Goal: Book appointment/travel/reservation

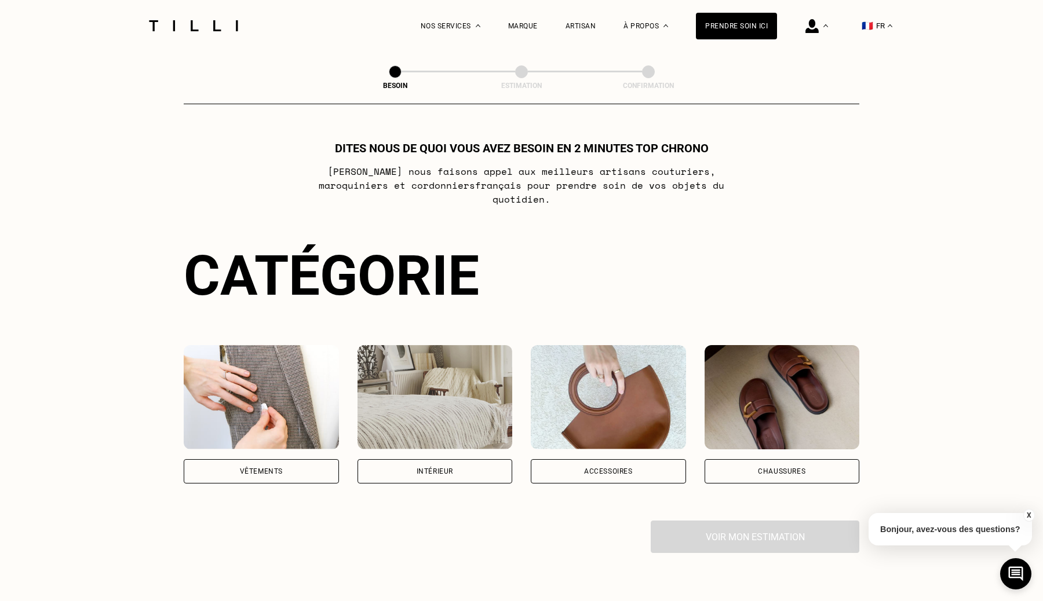
click at [263, 354] on img at bounding box center [261, 397] width 155 height 104
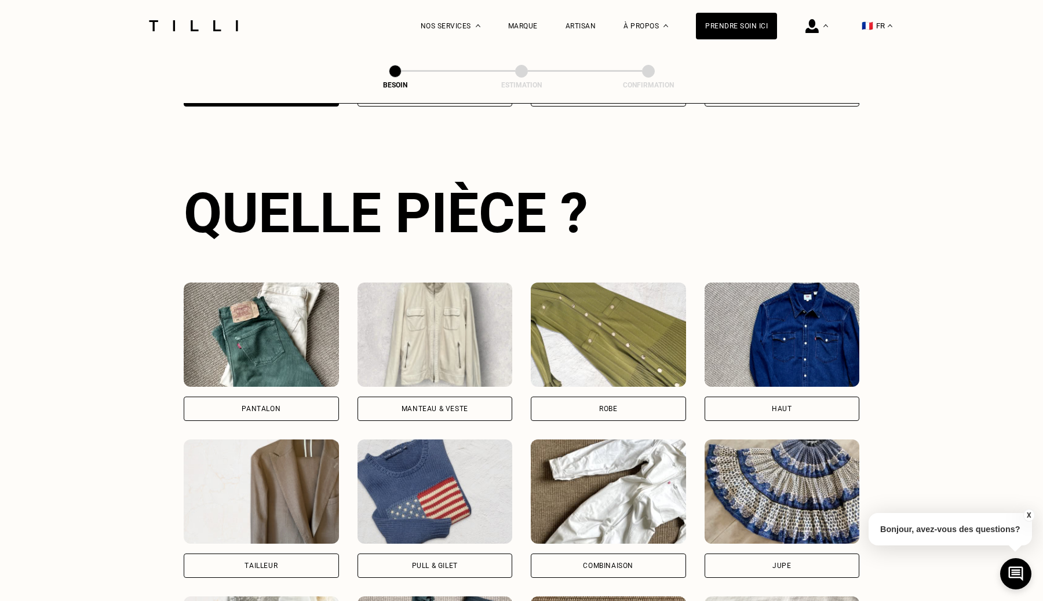
click at [287, 334] on img at bounding box center [261, 335] width 155 height 104
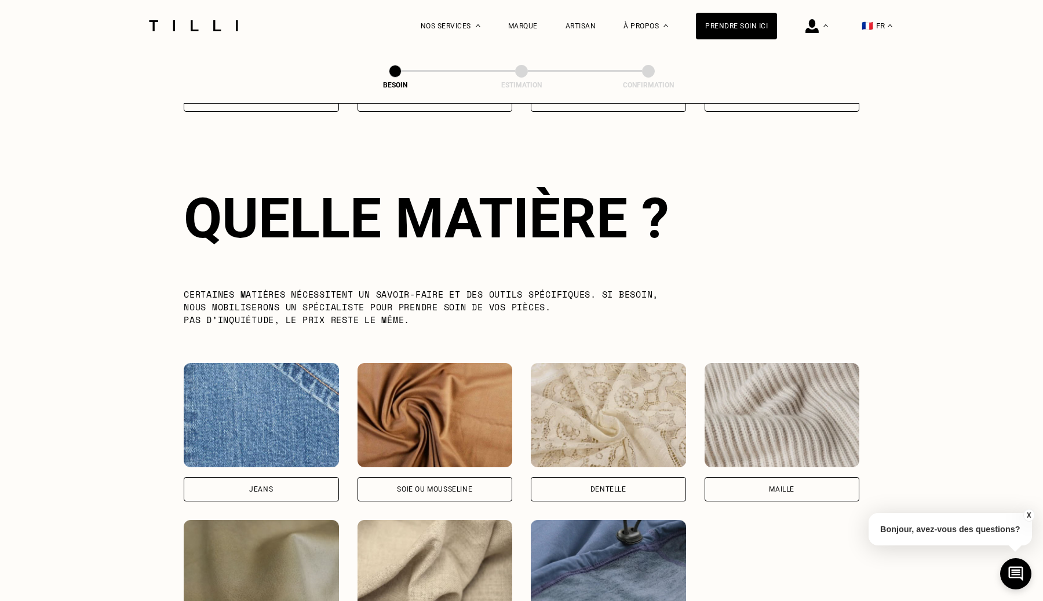
scroll to position [1005, 0]
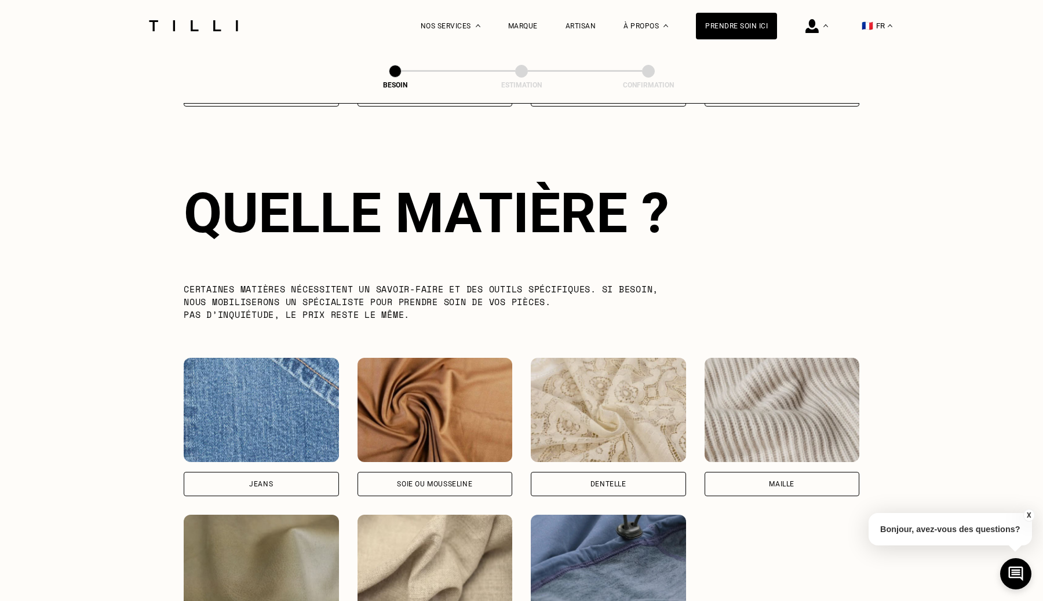
click at [283, 413] on img at bounding box center [261, 410] width 155 height 104
select select "FR"
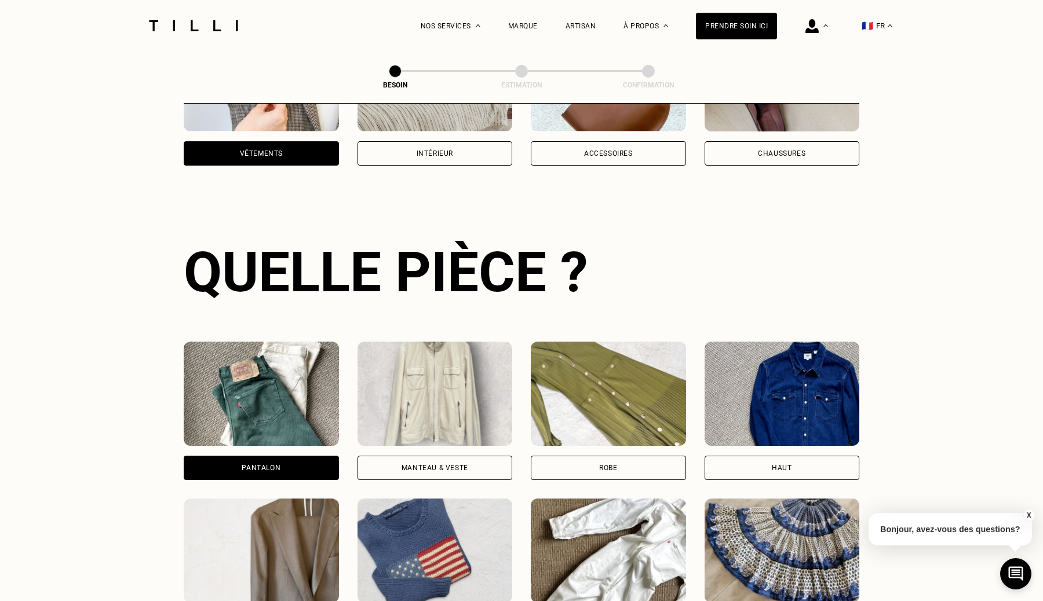
scroll to position [0, 0]
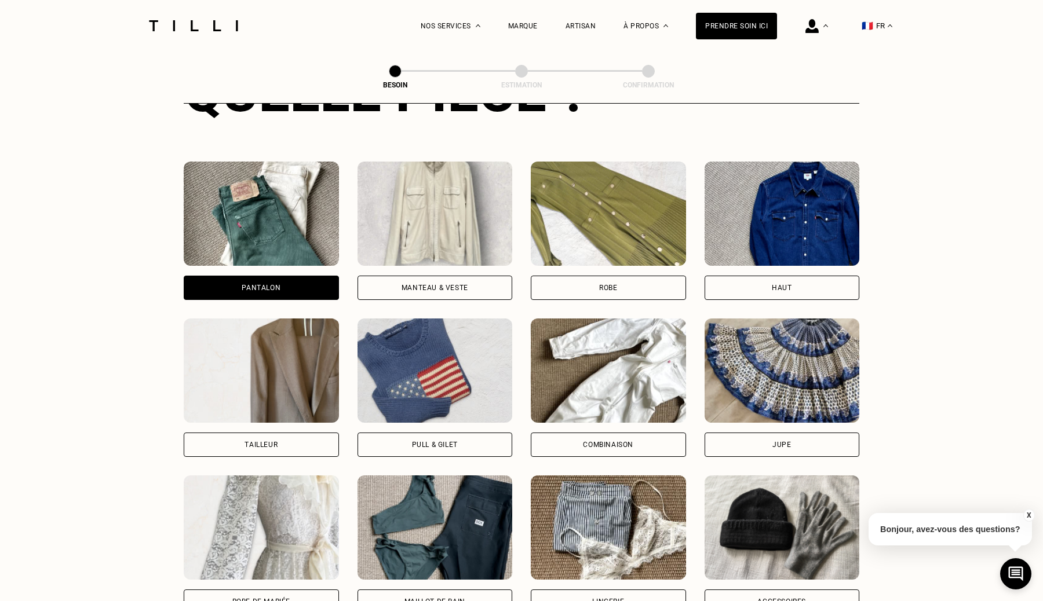
click at [383, 387] on img at bounding box center [434, 371] width 155 height 104
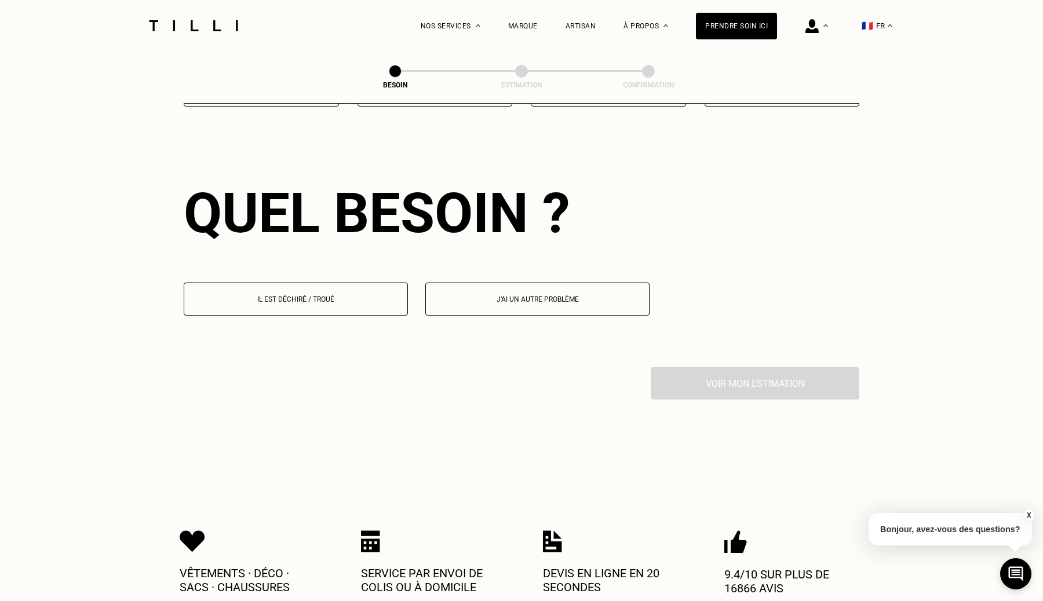
scroll to position [1005, 0]
click at [378, 290] on button "Il est déchiré / troué" at bounding box center [296, 299] width 224 height 33
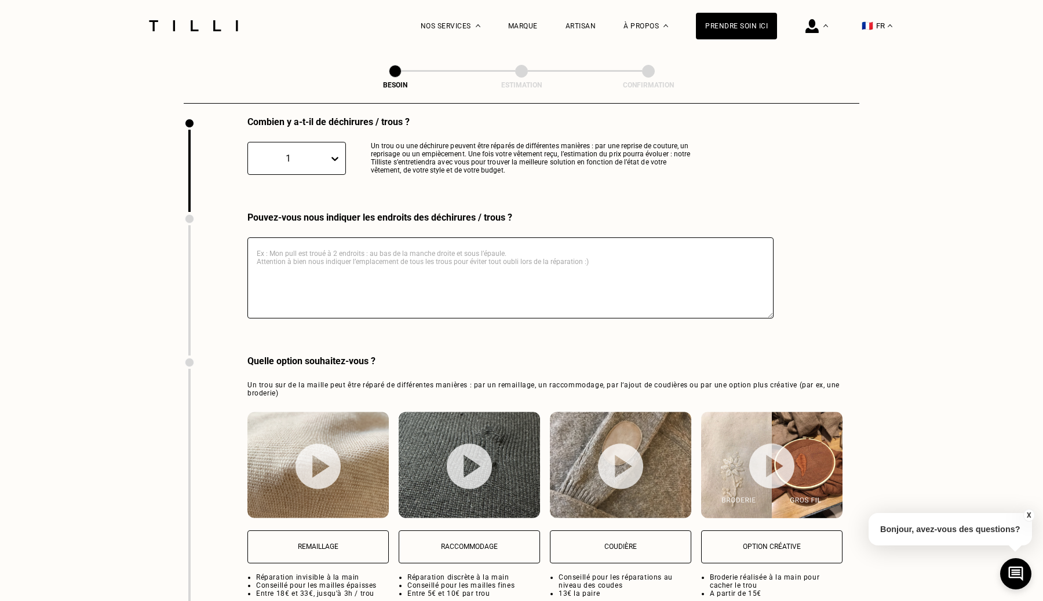
scroll to position [1382, 0]
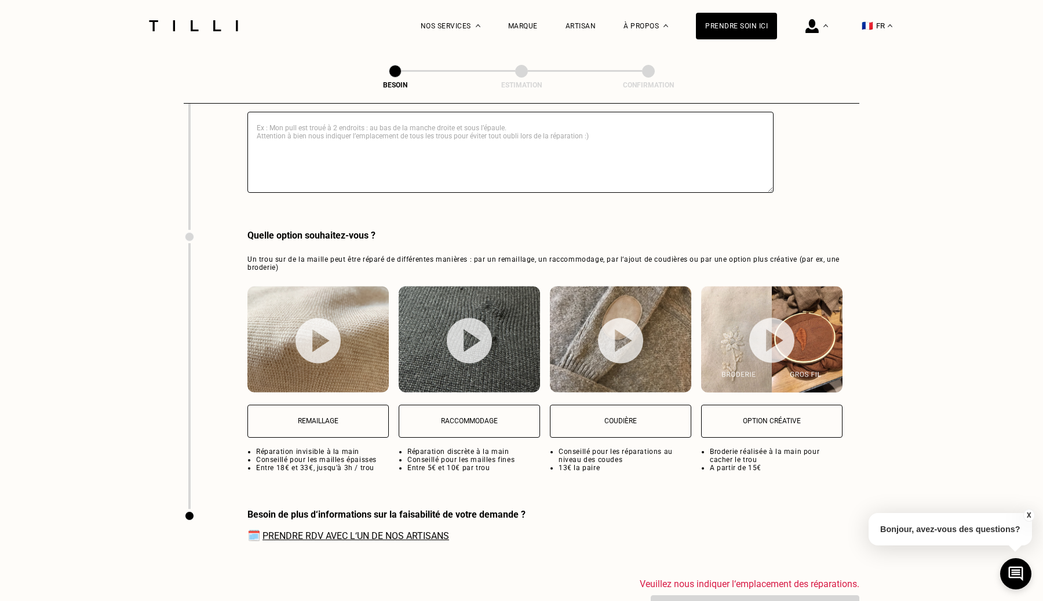
click at [348, 417] on p "Remaillage" at bounding box center [318, 421] width 129 height 8
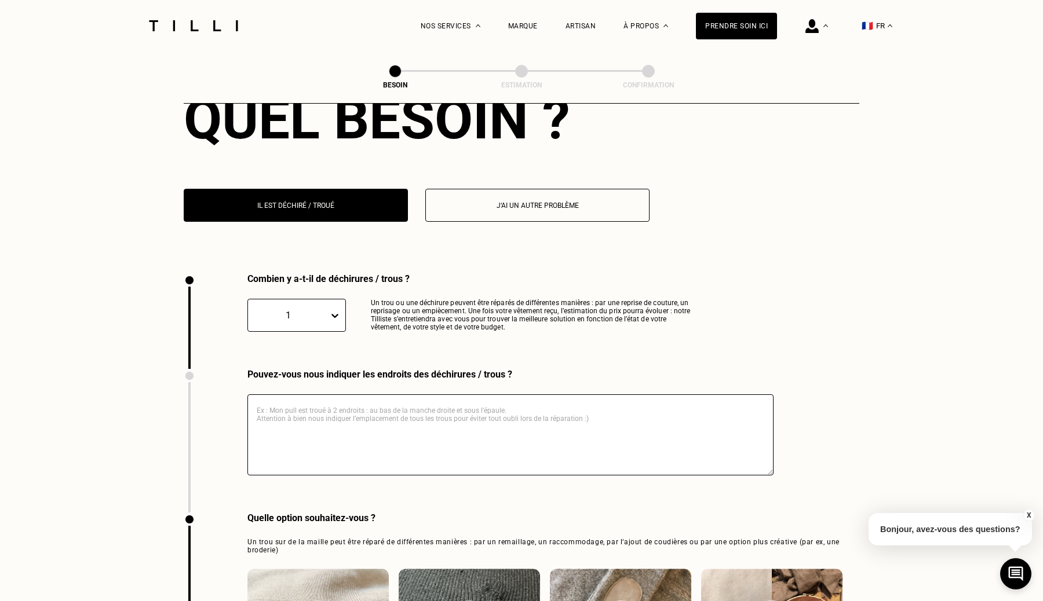
scroll to position [1022, 0]
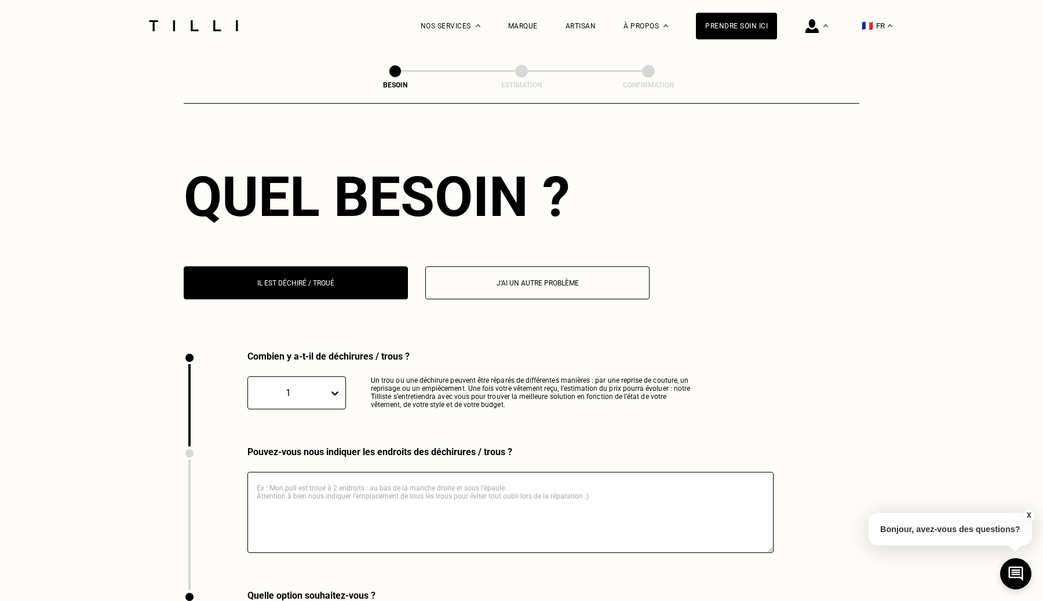
click at [342, 487] on textarea at bounding box center [510, 512] width 526 height 81
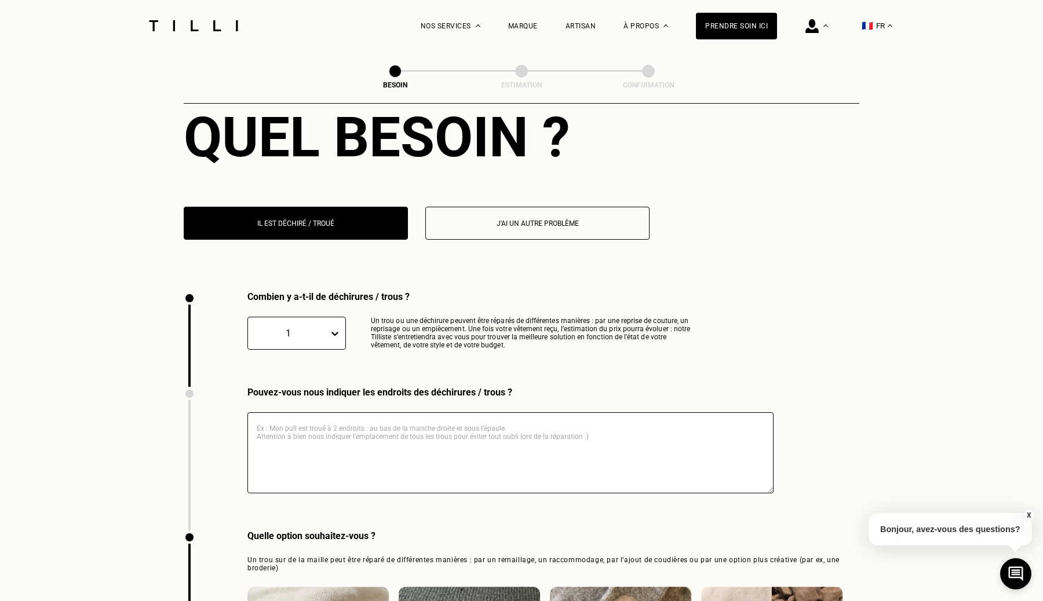
click at [438, 440] on textarea at bounding box center [510, 452] width 526 height 81
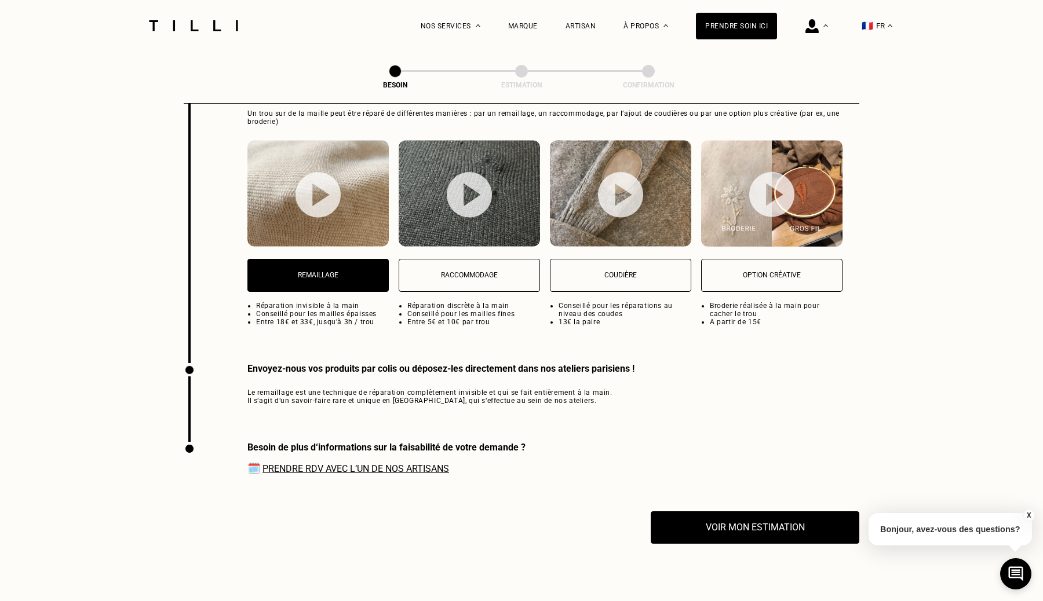
scroll to position [1661, 0]
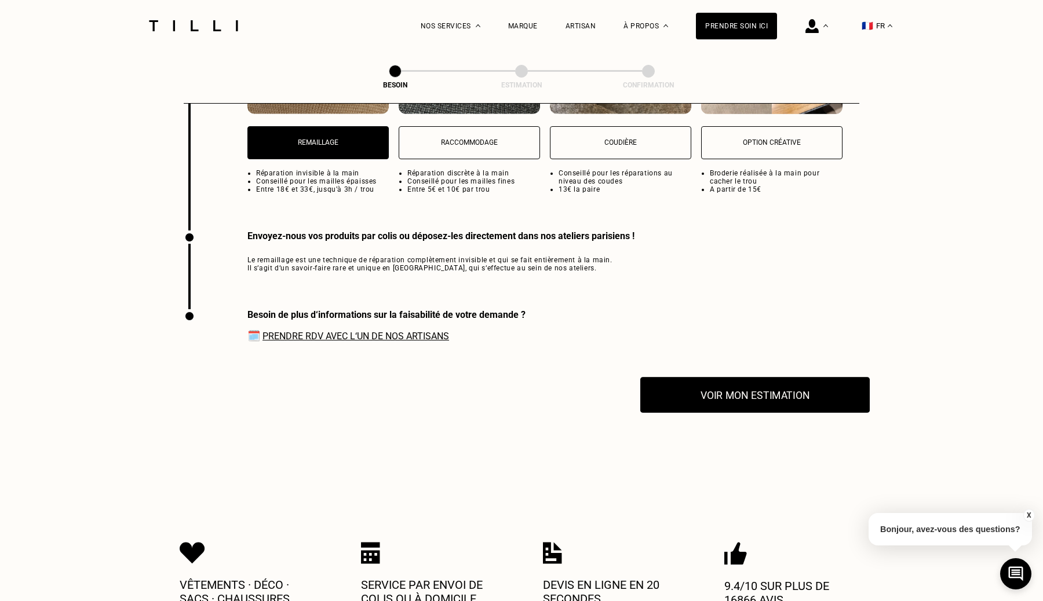
type textarea "aa"
click at [763, 389] on button "Voir mon estimation" at bounding box center [754, 395] width 229 height 36
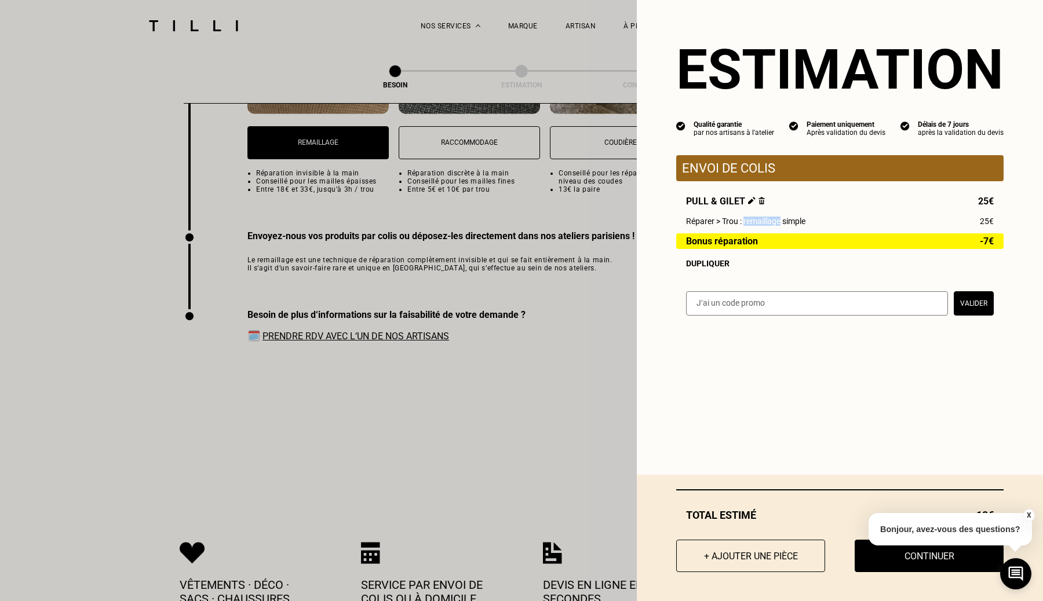
drag, startPoint x: 744, startPoint y: 220, endPoint x: 781, endPoint y: 226, distance: 37.1
click at [781, 226] on span "Réparer > Trou : remaillage simple" at bounding box center [745, 221] width 119 height 9
drag, startPoint x: 781, startPoint y: 226, endPoint x: 745, endPoint y: 220, distance: 36.5
click at [745, 220] on span "Réparer > Trou : remaillage simple" at bounding box center [745, 221] width 119 height 9
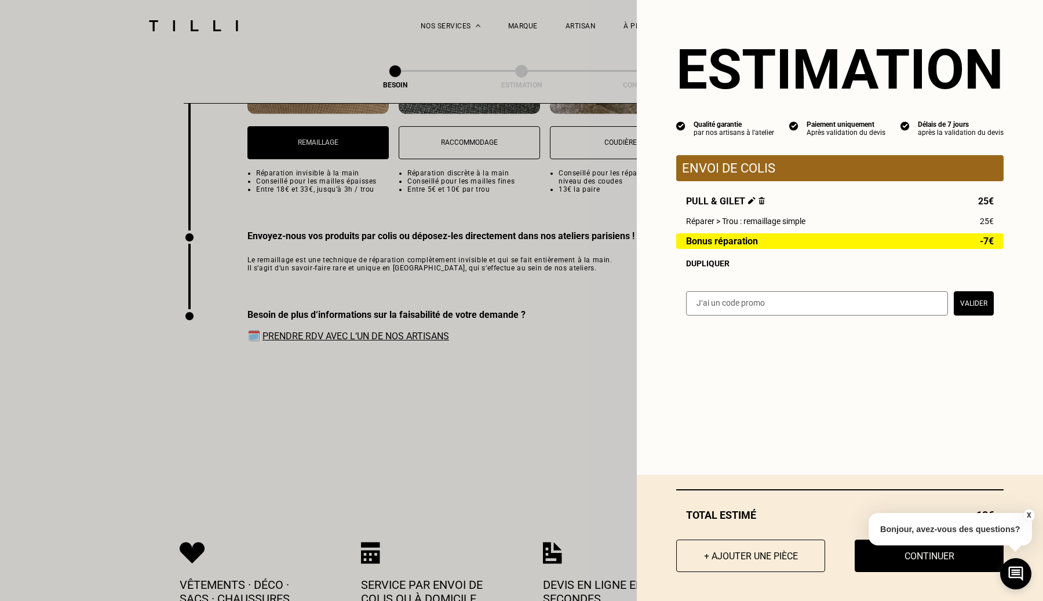
click at [666, 216] on div "Estimation Qualité garantie par nos artisans à l'atelier Paiement uniquement Ap…" at bounding box center [840, 165] width 406 height 330
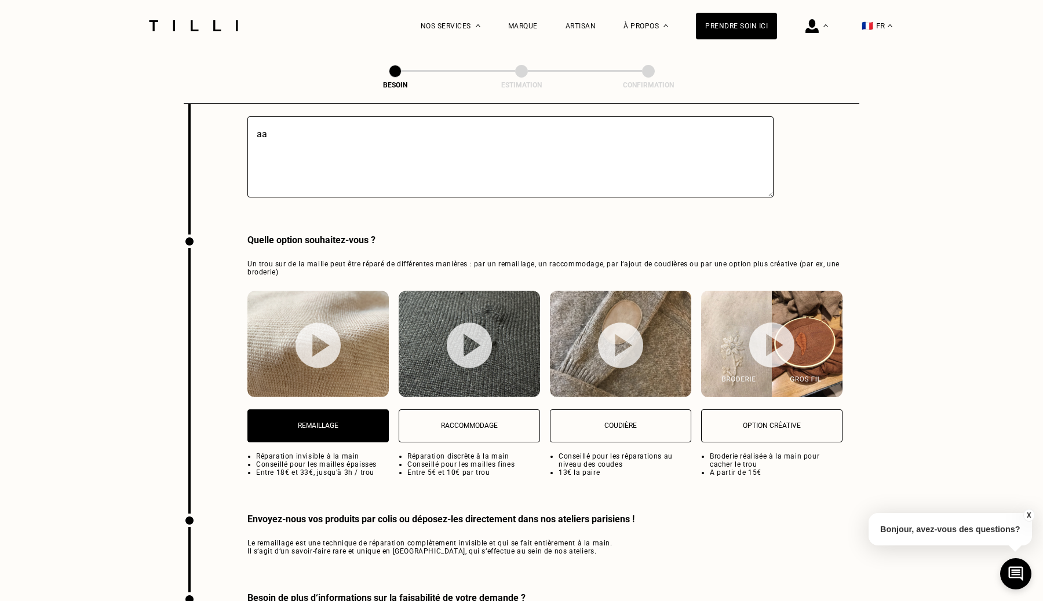
scroll to position [1379, 0]
